Goal: Information Seeking & Learning: Learn about a topic

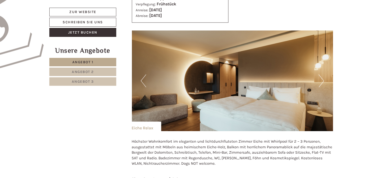
scroll to position [358, 0]
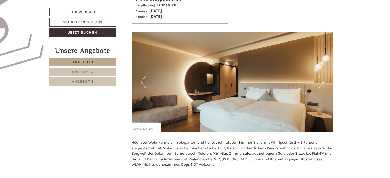
click at [322, 82] on button "Next" at bounding box center [320, 81] width 5 height 13
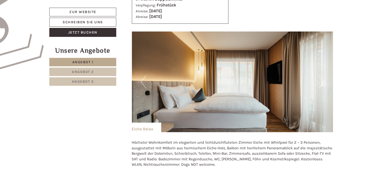
click at [322, 82] on button "Next" at bounding box center [320, 81] width 5 height 13
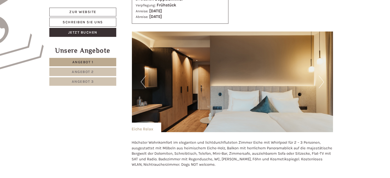
click at [322, 82] on button "Next" at bounding box center [320, 81] width 5 height 13
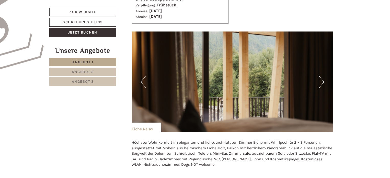
click at [322, 82] on button "Next" at bounding box center [320, 81] width 5 height 13
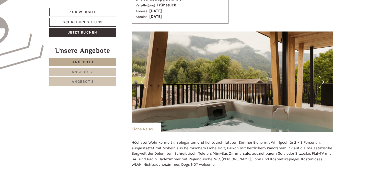
click at [322, 82] on button "Next" at bounding box center [320, 81] width 5 height 13
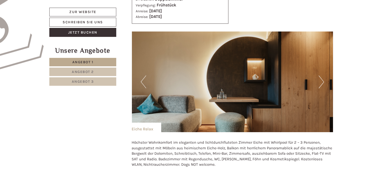
click at [322, 82] on button "Next" at bounding box center [320, 81] width 5 height 13
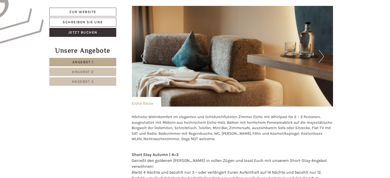
scroll to position [409, 0]
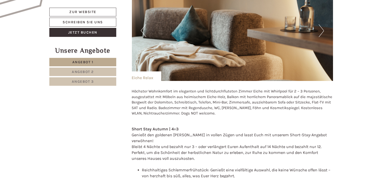
click at [92, 71] on span "Angebot 2" at bounding box center [83, 71] width 22 height 4
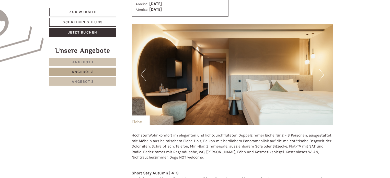
scroll to position [314, 0]
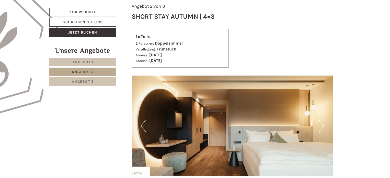
click at [321, 125] on button "Next" at bounding box center [320, 125] width 5 height 13
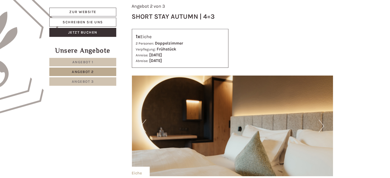
click at [321, 125] on button "Next" at bounding box center [320, 125] width 5 height 13
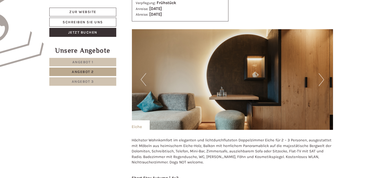
scroll to position [365, 0]
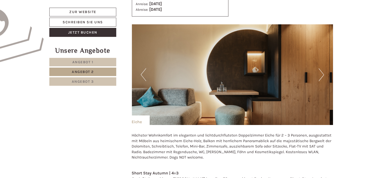
click at [322, 74] on button "Next" at bounding box center [320, 74] width 5 height 13
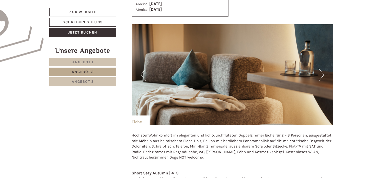
click at [322, 74] on button "Next" at bounding box center [320, 74] width 5 height 13
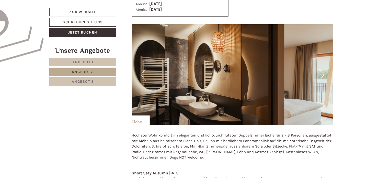
click at [322, 74] on button "Next" at bounding box center [320, 74] width 5 height 13
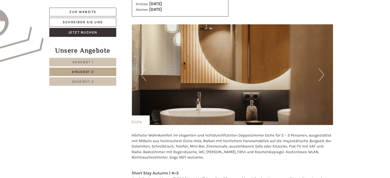
click at [322, 74] on button "Next" at bounding box center [320, 74] width 5 height 13
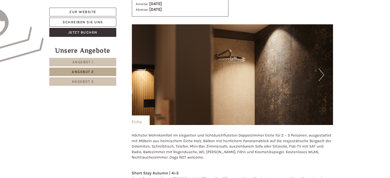
click at [322, 74] on button "Next" at bounding box center [320, 74] width 5 height 13
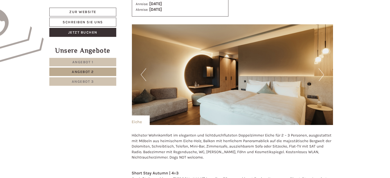
click at [322, 74] on button "Next" at bounding box center [320, 74] width 5 height 13
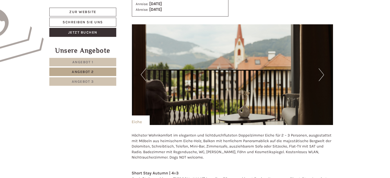
click at [322, 74] on button "Next" at bounding box center [320, 74] width 5 height 13
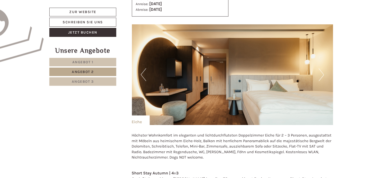
click at [322, 74] on button "Next" at bounding box center [320, 74] width 5 height 13
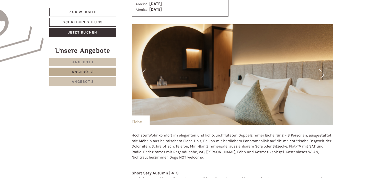
click at [322, 74] on button "Next" at bounding box center [320, 74] width 5 height 13
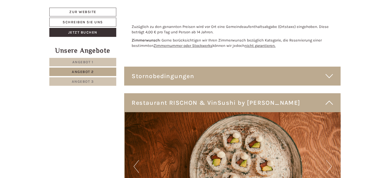
scroll to position [824, 0]
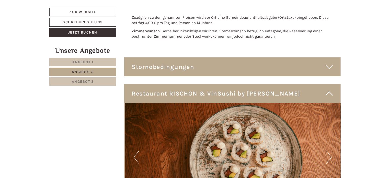
click at [78, 84] on link "Angebot 3" at bounding box center [82, 81] width 67 height 8
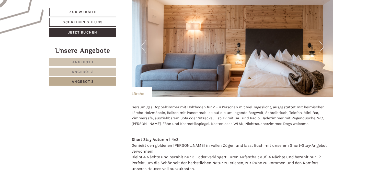
scroll to position [365, 0]
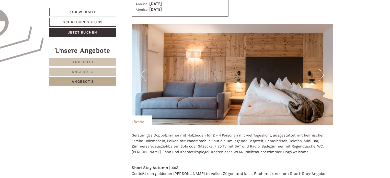
click at [321, 75] on button "Next" at bounding box center [320, 74] width 5 height 13
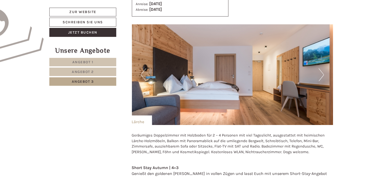
click at [321, 75] on button "Next" at bounding box center [320, 74] width 5 height 13
